Goal: Find specific page/section: Find specific page/section

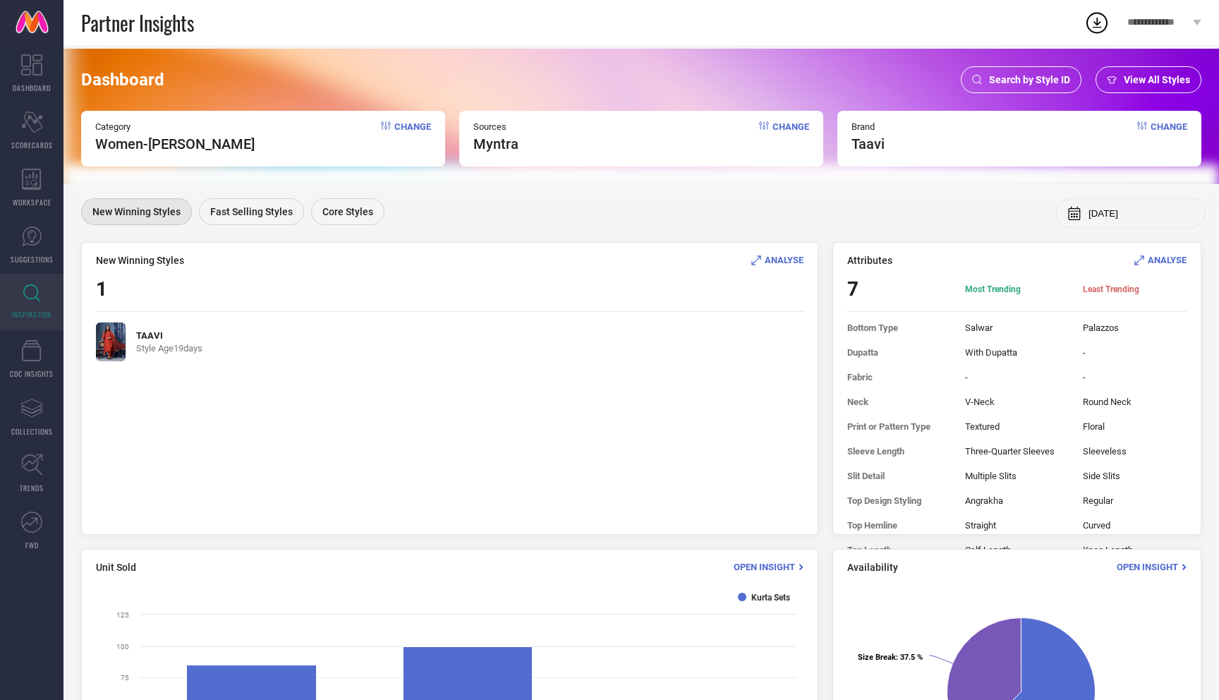
click at [112, 341] on img at bounding box center [111, 341] width 30 height 39
click at [793, 264] on span "ANALYSE" at bounding box center [784, 260] width 39 height 11
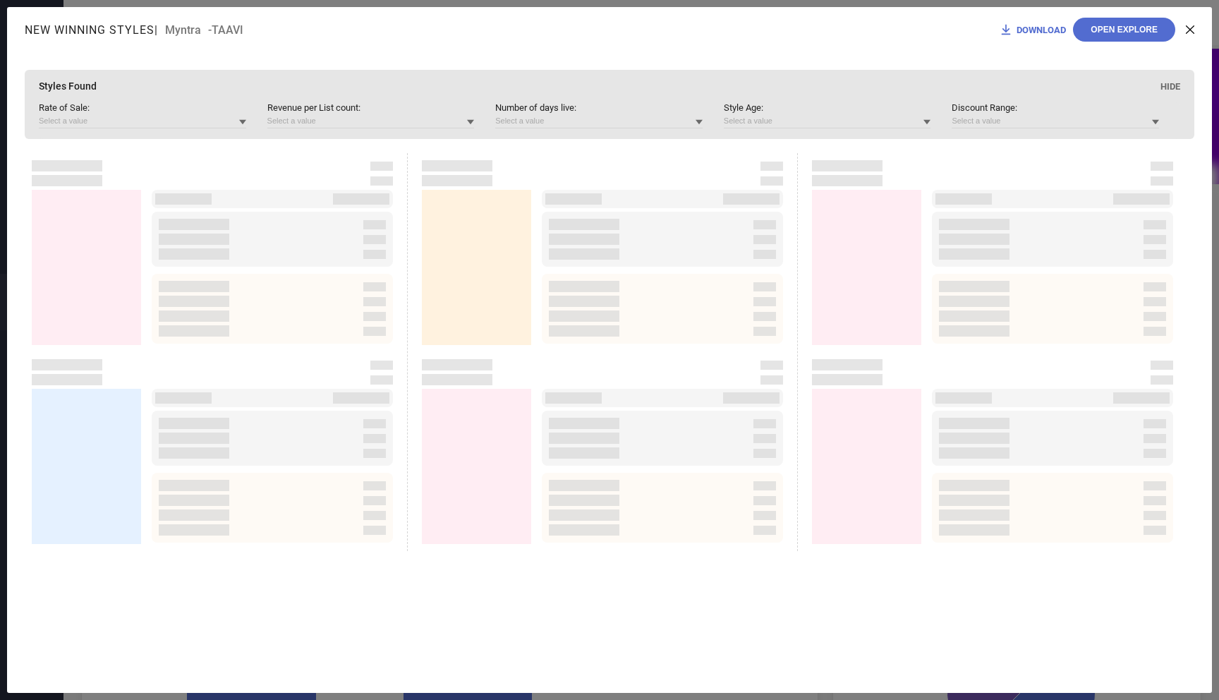
click at [1190, 31] on icon at bounding box center [1190, 29] width 8 height 8
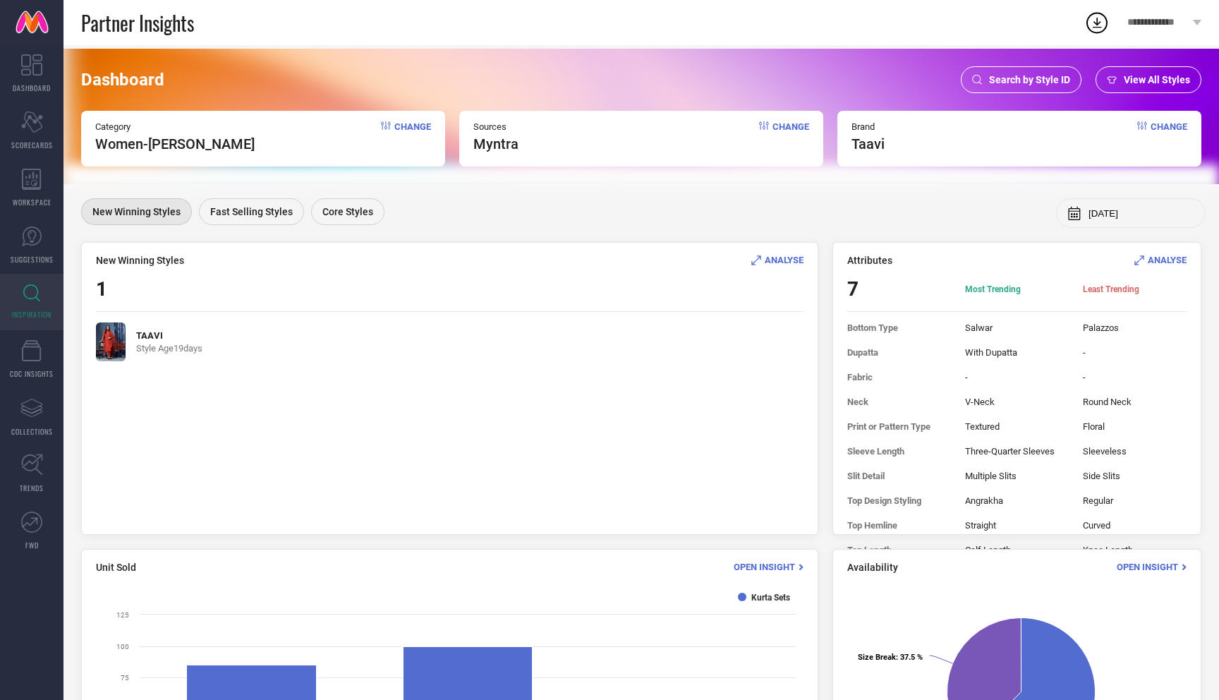
click at [791, 263] on span "ANALYSE" at bounding box center [784, 260] width 39 height 11
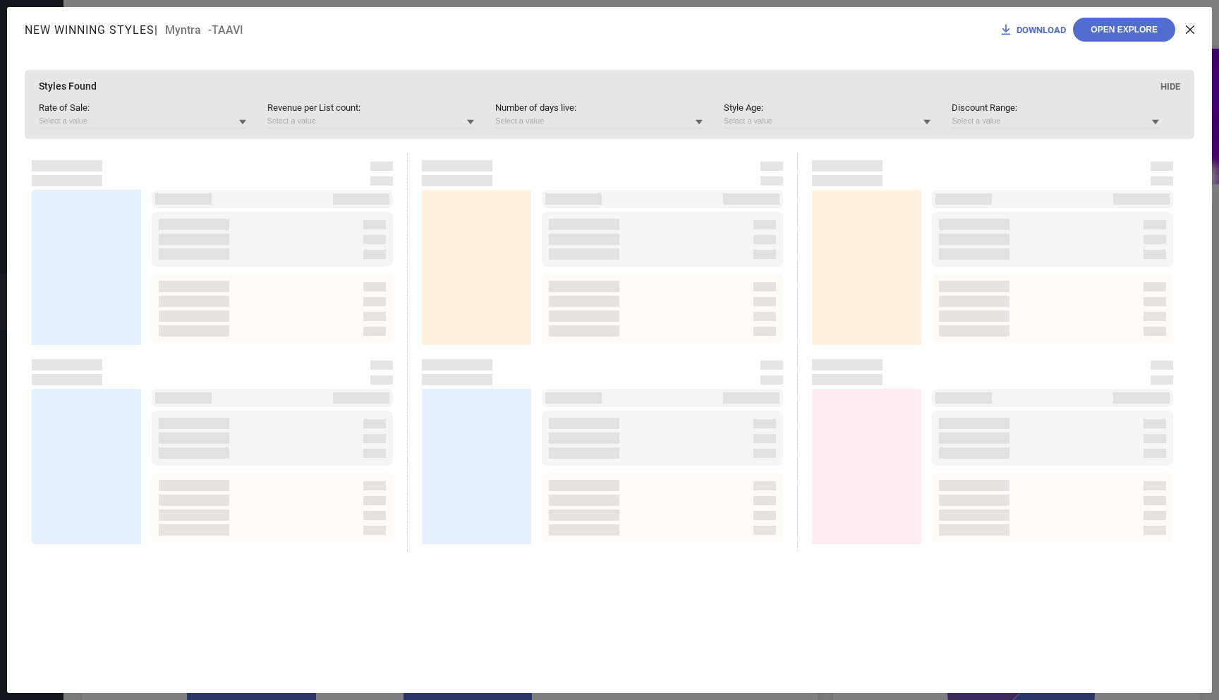
click at [1189, 29] on icon at bounding box center [1190, 29] width 8 height 8
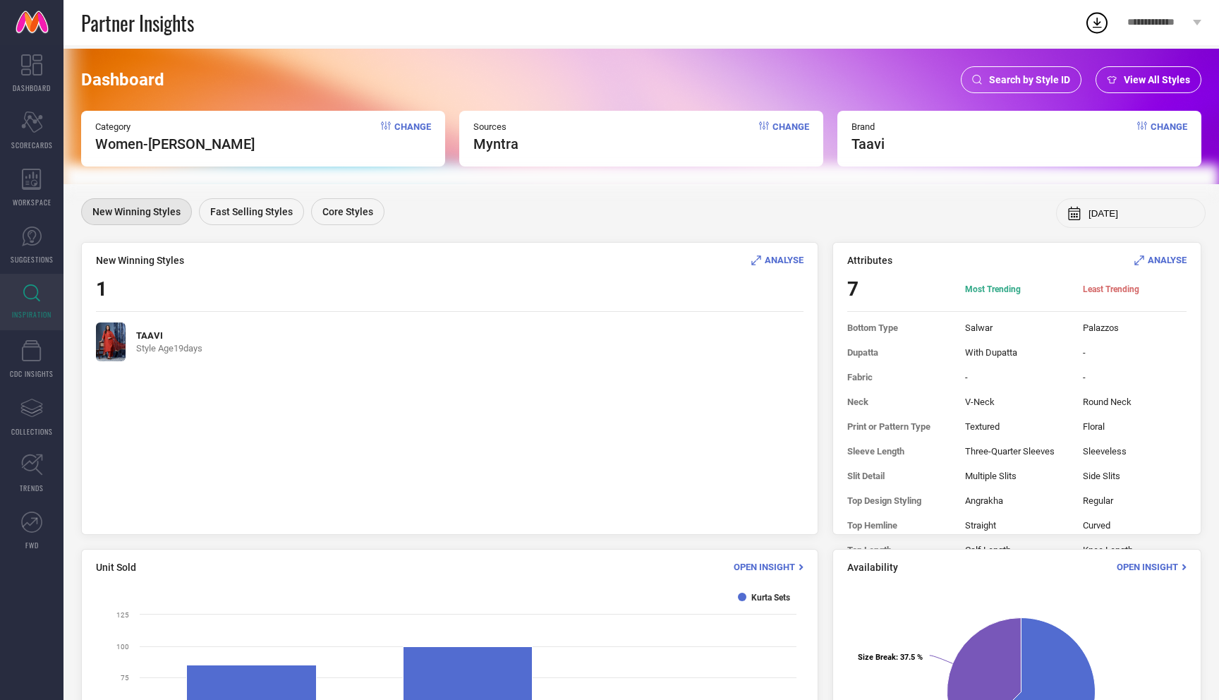
click at [1027, 82] on span "Search by Style ID" at bounding box center [1029, 79] width 81 height 11
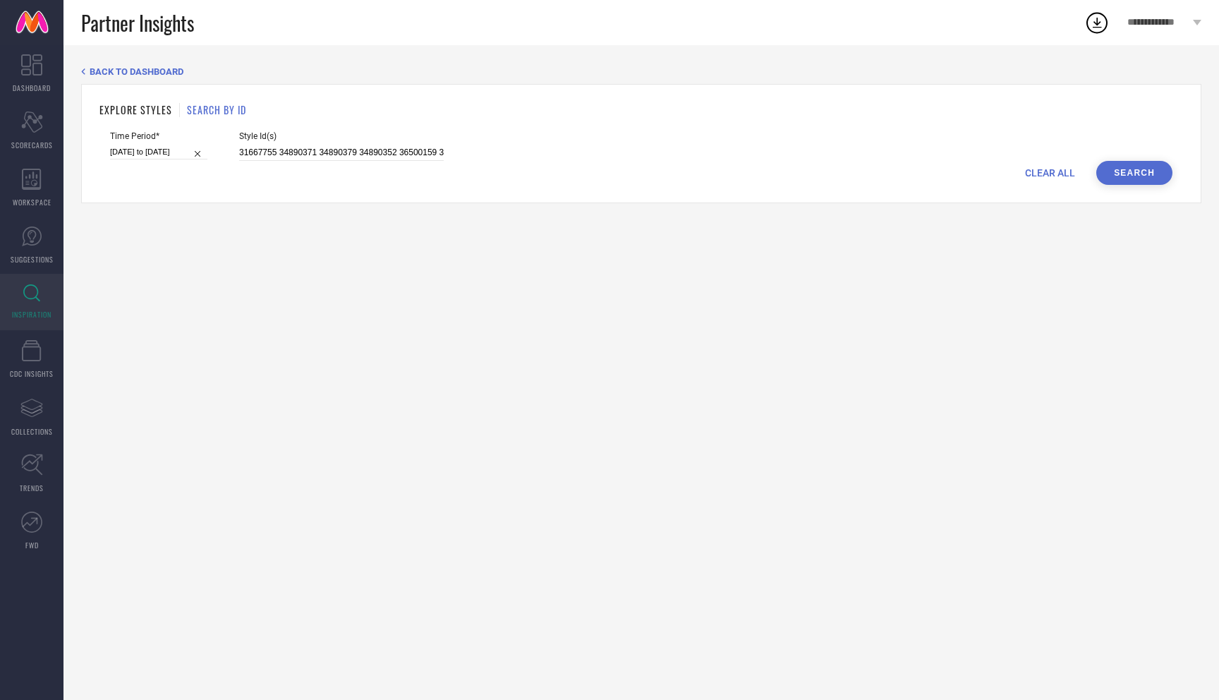
click at [1052, 171] on span "CLEAR ALL" at bounding box center [1050, 172] width 50 height 11
click at [330, 153] on input at bounding box center [341, 153] width 205 height 16
paste input "34890368"
type input "34890368"
click at [171, 151] on input at bounding box center [158, 152] width 97 height 15
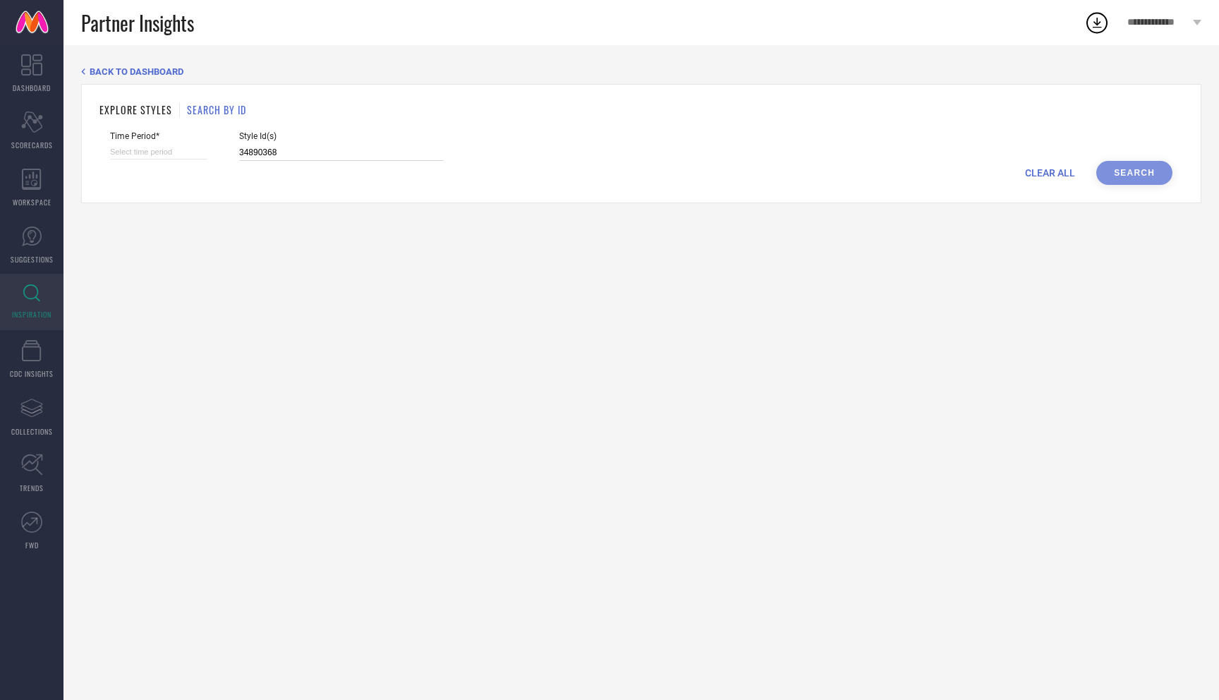
select select "9"
select select "2025"
select select "10"
select select "2025"
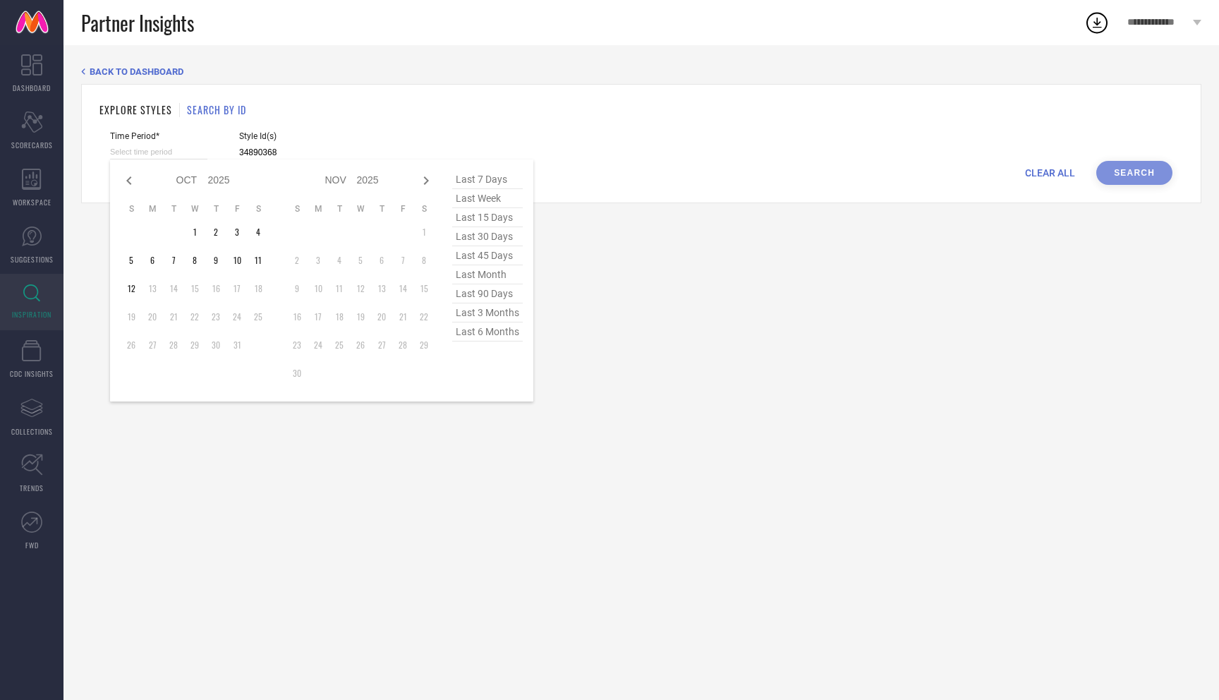
type input "34890368"
click at [480, 319] on span "last 3 months" at bounding box center [487, 312] width 71 height 19
type input "[DATE] to [DATE]"
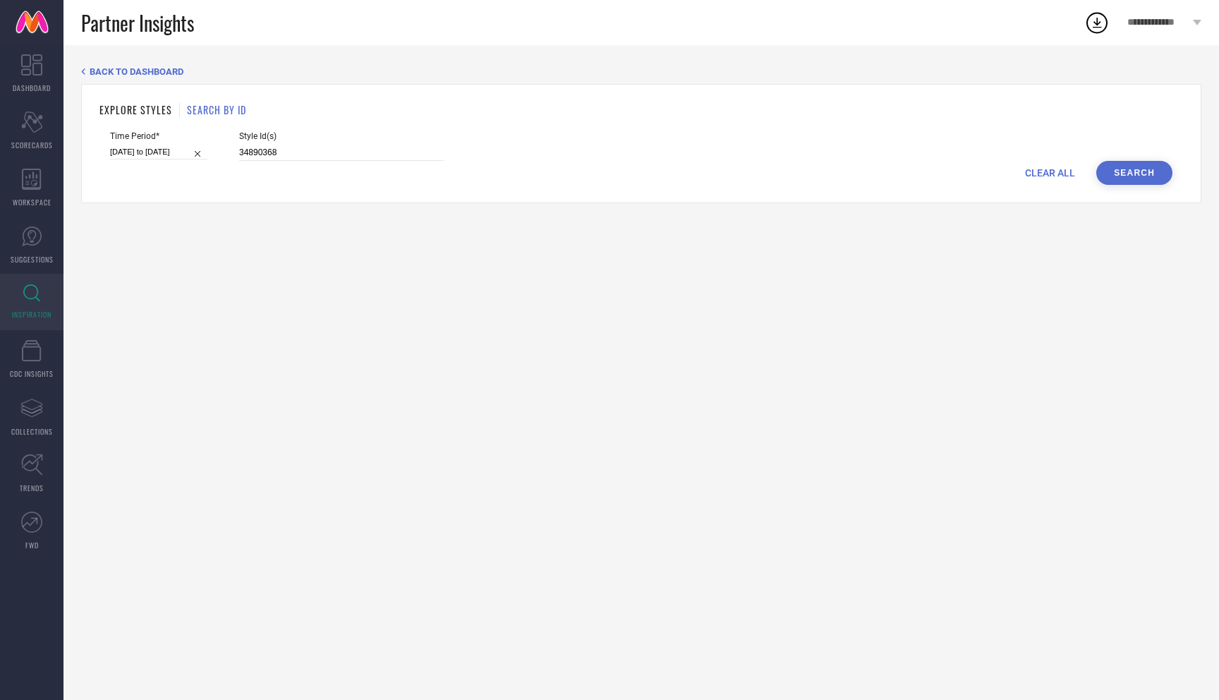
click at [1124, 169] on button "Search" at bounding box center [1134, 173] width 76 height 24
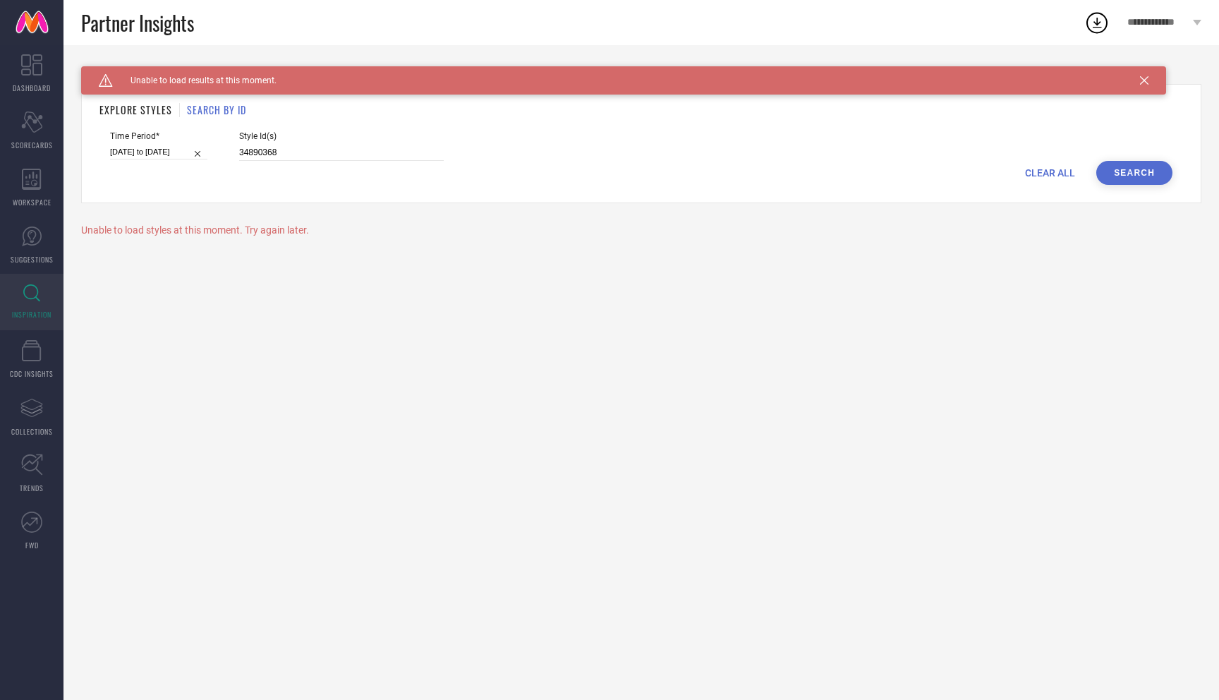
click at [1124, 169] on button "Search" at bounding box center [1134, 173] width 76 height 24
click at [121, 143] on div "Time Period* [DATE] to [DATE]" at bounding box center [158, 146] width 97 height 30
click at [136, 147] on input "[DATE] to [DATE]" at bounding box center [158, 152] width 97 height 15
select select "6"
select select "2025"
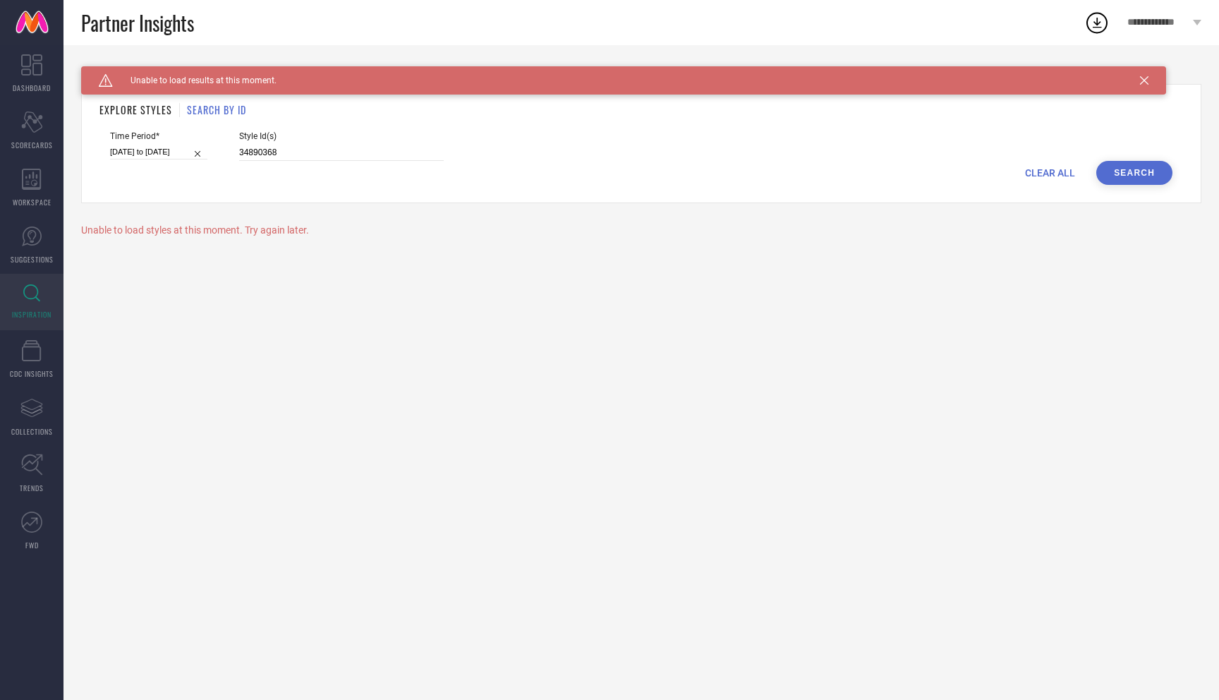
select select "7"
select select "2025"
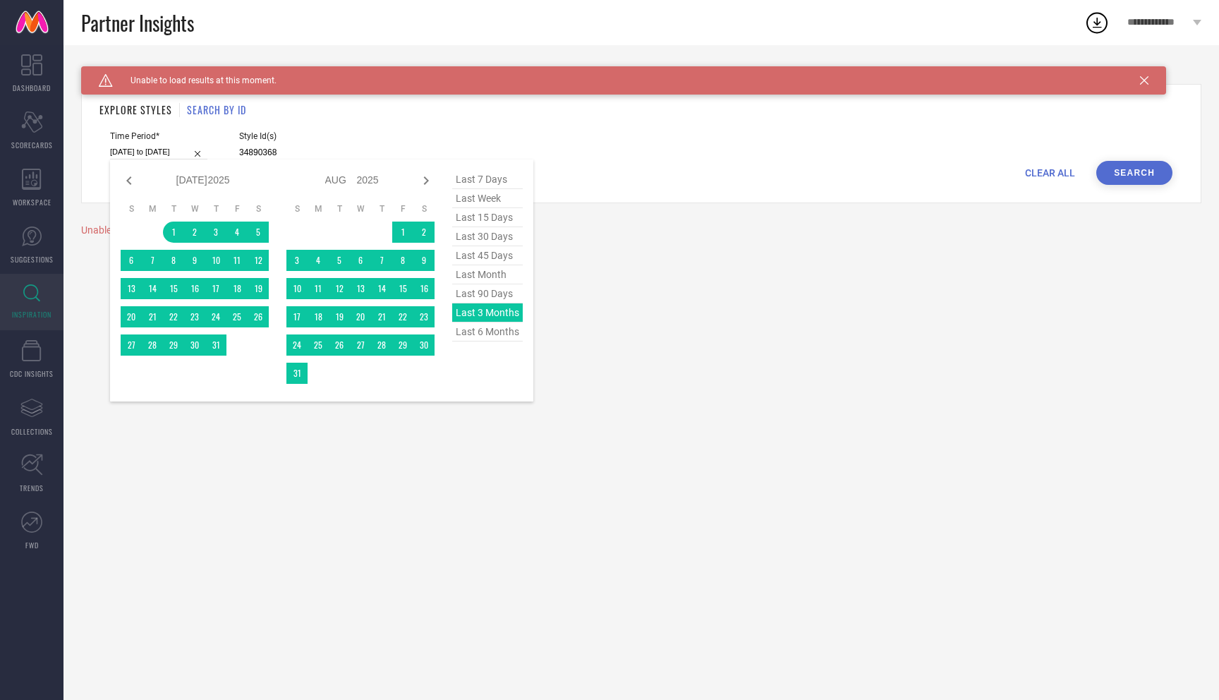
click at [483, 224] on span "last 15 days" at bounding box center [487, 217] width 71 height 19
type input "[DATE] to [DATE]"
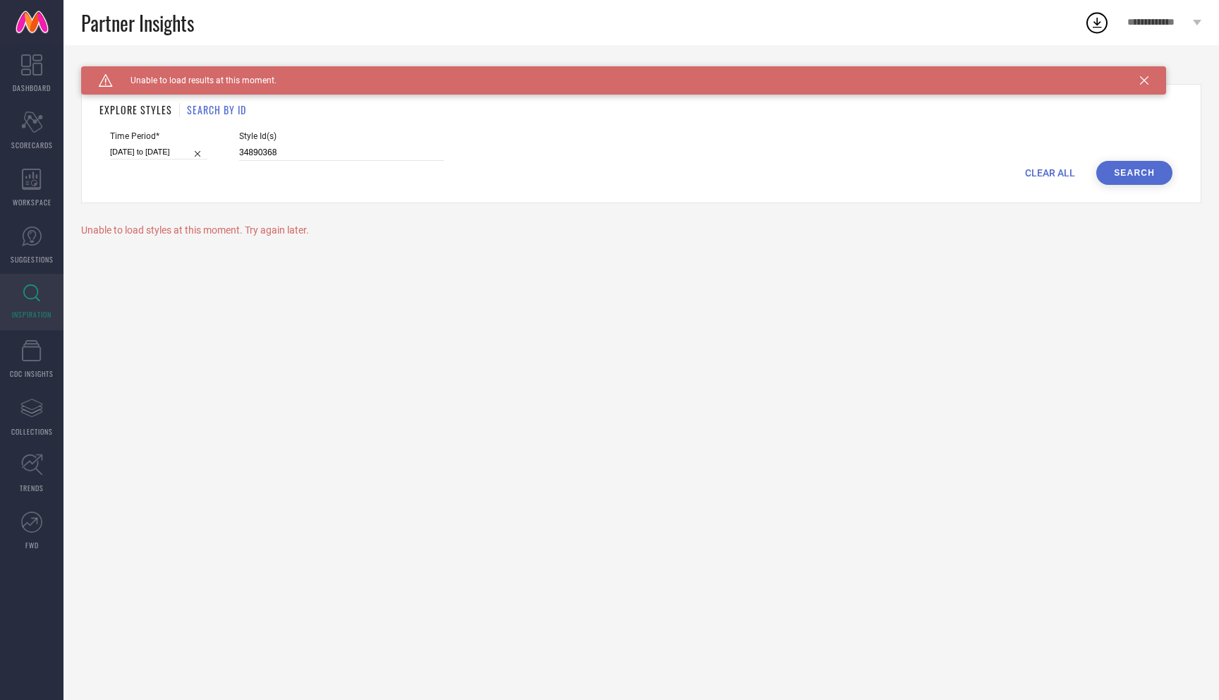
click at [1132, 162] on button "Search" at bounding box center [1134, 173] width 76 height 24
click at [1147, 80] on icon at bounding box center [1144, 80] width 8 height 8
